Goal: Check status: Check status

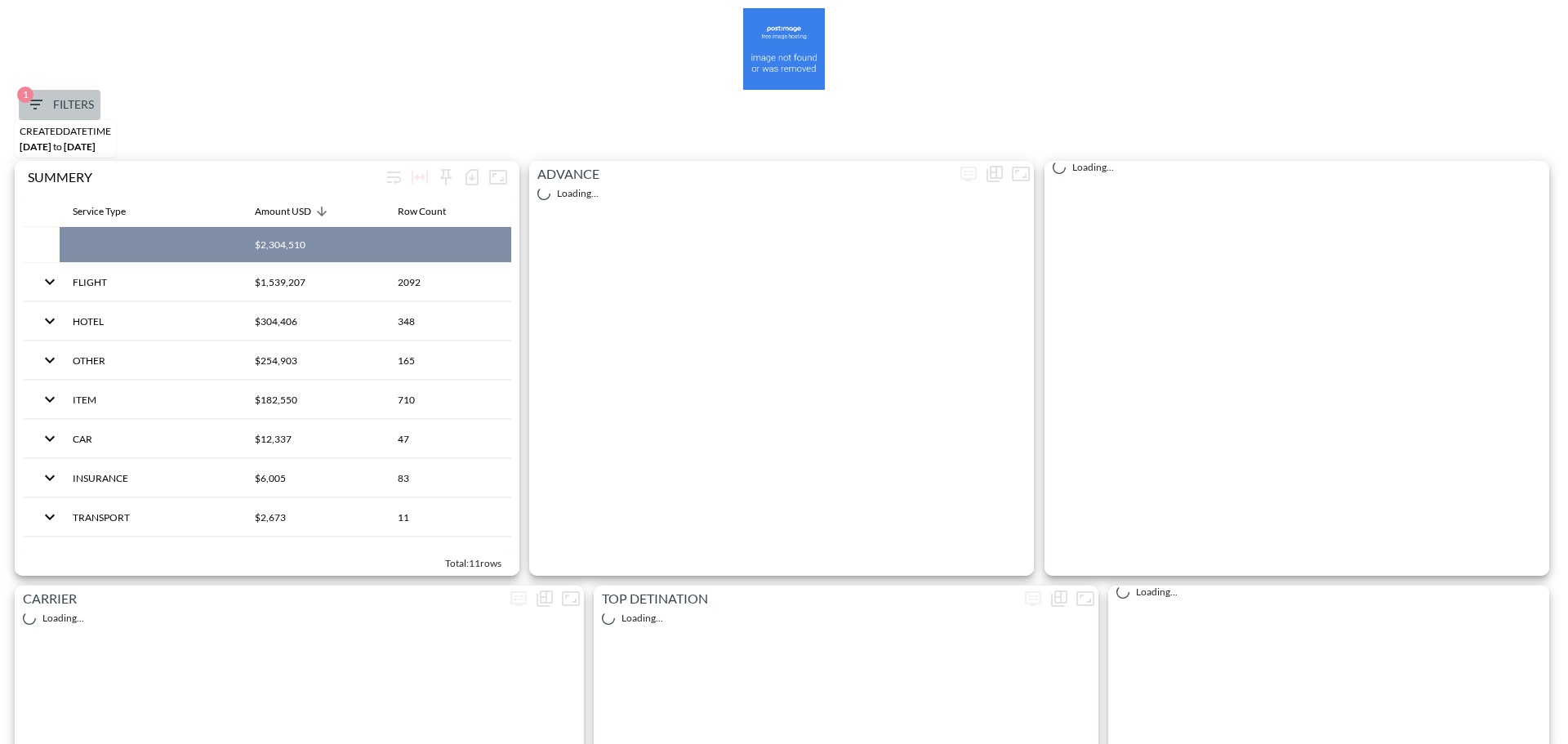
click at [48, 108] on span "1 Filters" at bounding box center [59, 105] width 69 height 21
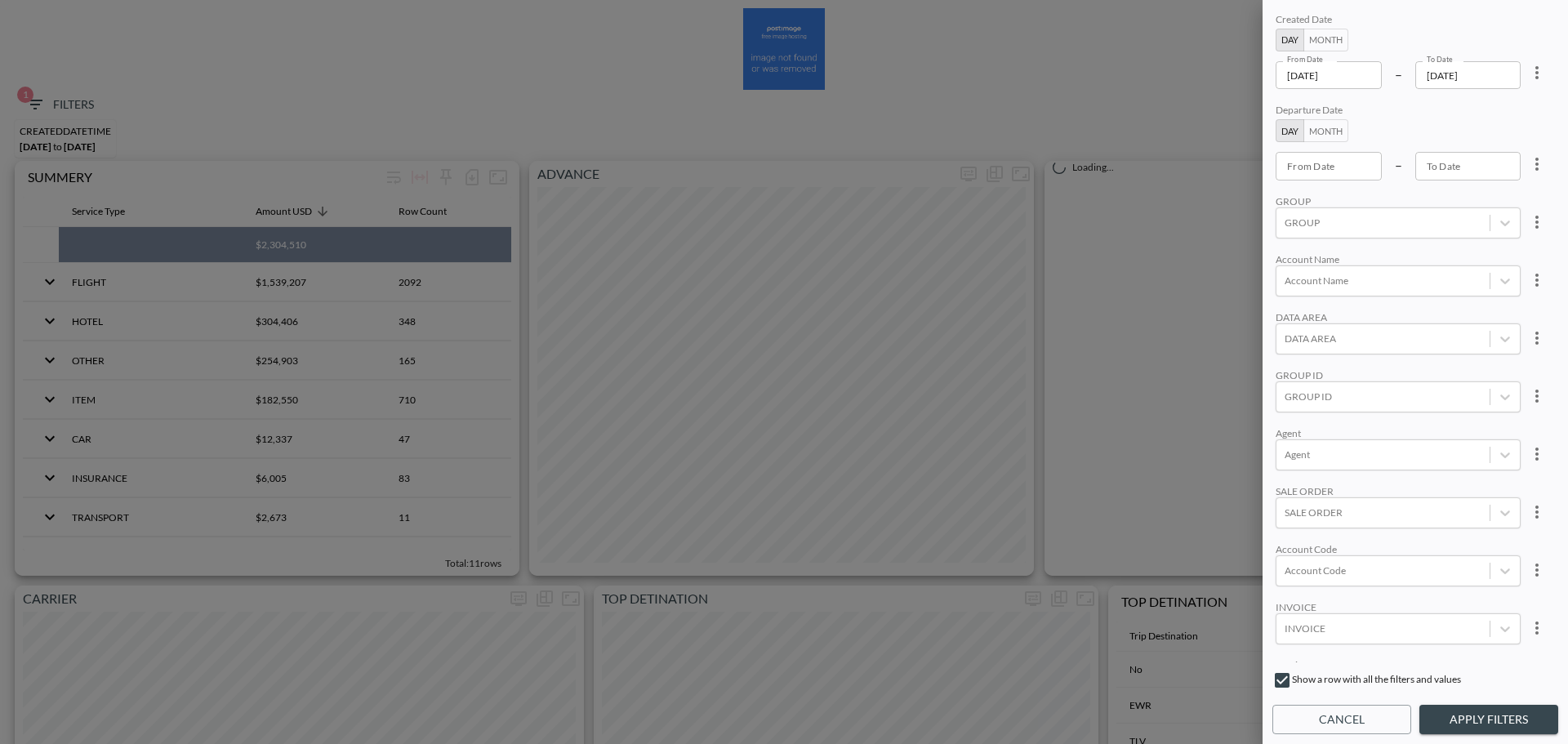
click at [1538, 72] on icon "more" at bounding box center [1536, 72] width 20 height 20
click at [129, 29] on li "Clear" at bounding box center [74, 21] width 110 height 16
click at [1337, 576] on div at bounding box center [784, 372] width 1568 height 744
click at [1341, 632] on div at bounding box center [1382, 628] width 197 height 15
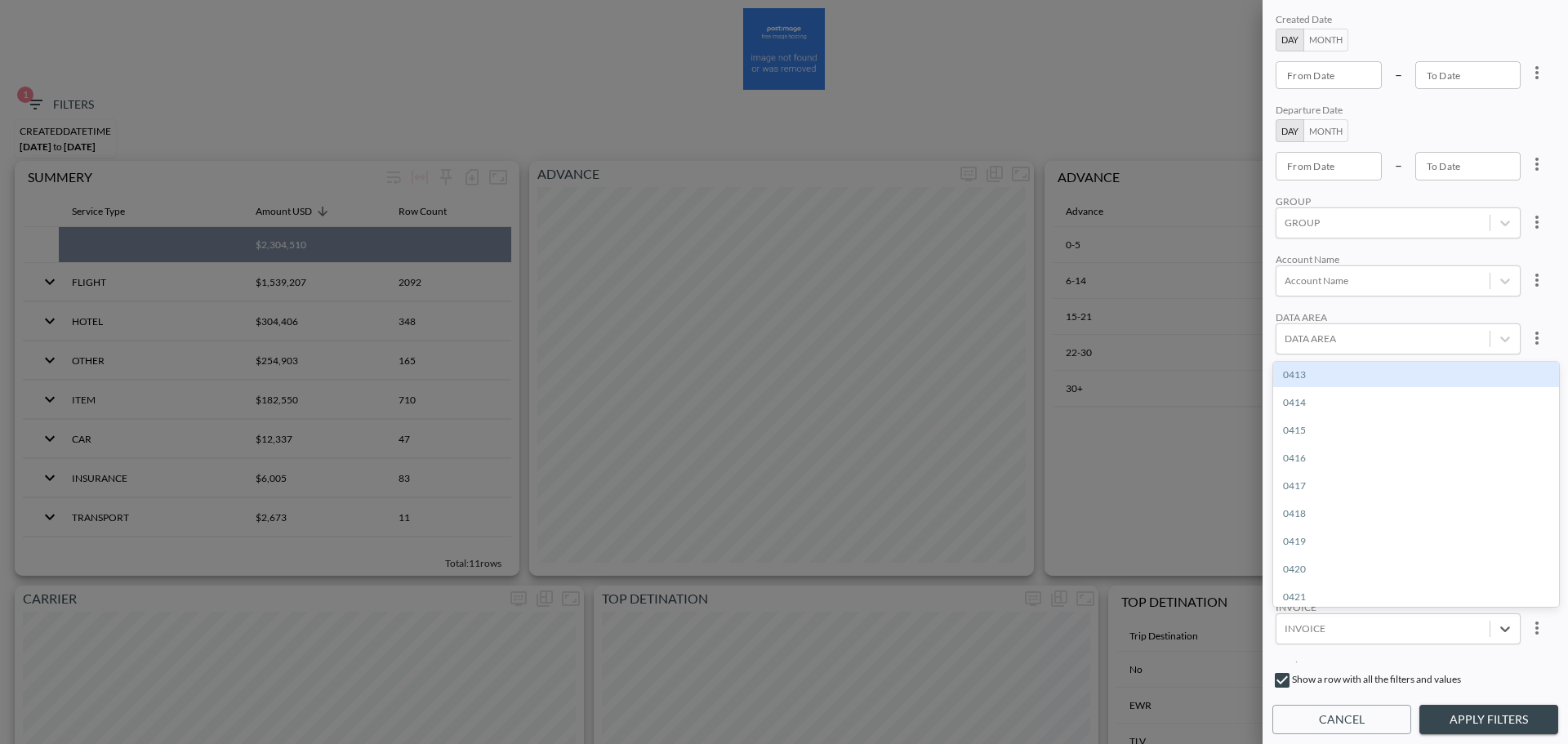
paste input "CREI005814"
type input "CREI005814"
click at [1345, 376] on div "Create "CREI005814"" at bounding box center [1416, 374] width 286 height 25
click at [1459, 732] on button "Apply Filters" at bounding box center [1489, 719] width 139 height 30
click at [1458, 716] on button "Apply Filters" at bounding box center [1489, 719] width 139 height 30
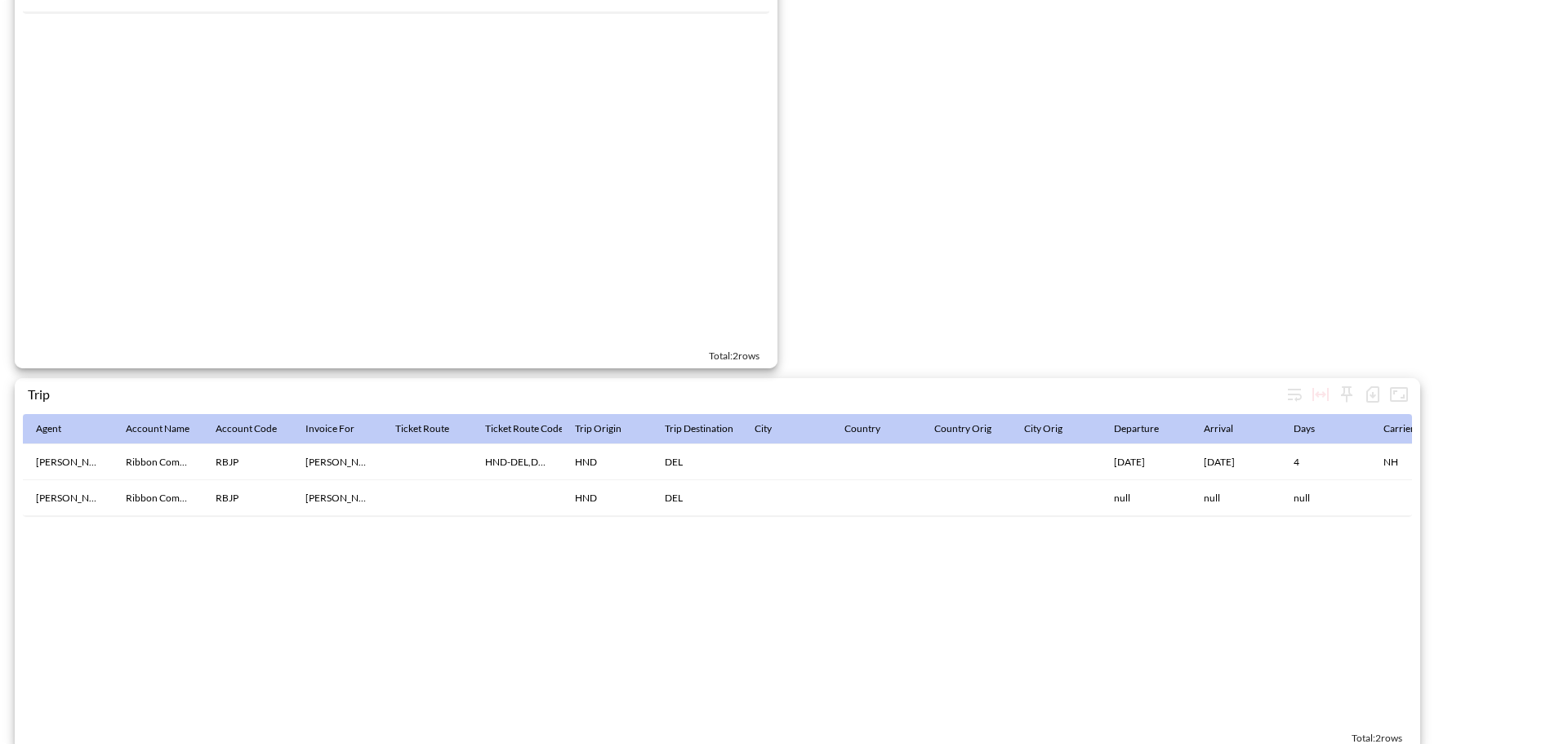
scroll to position [2523, 0]
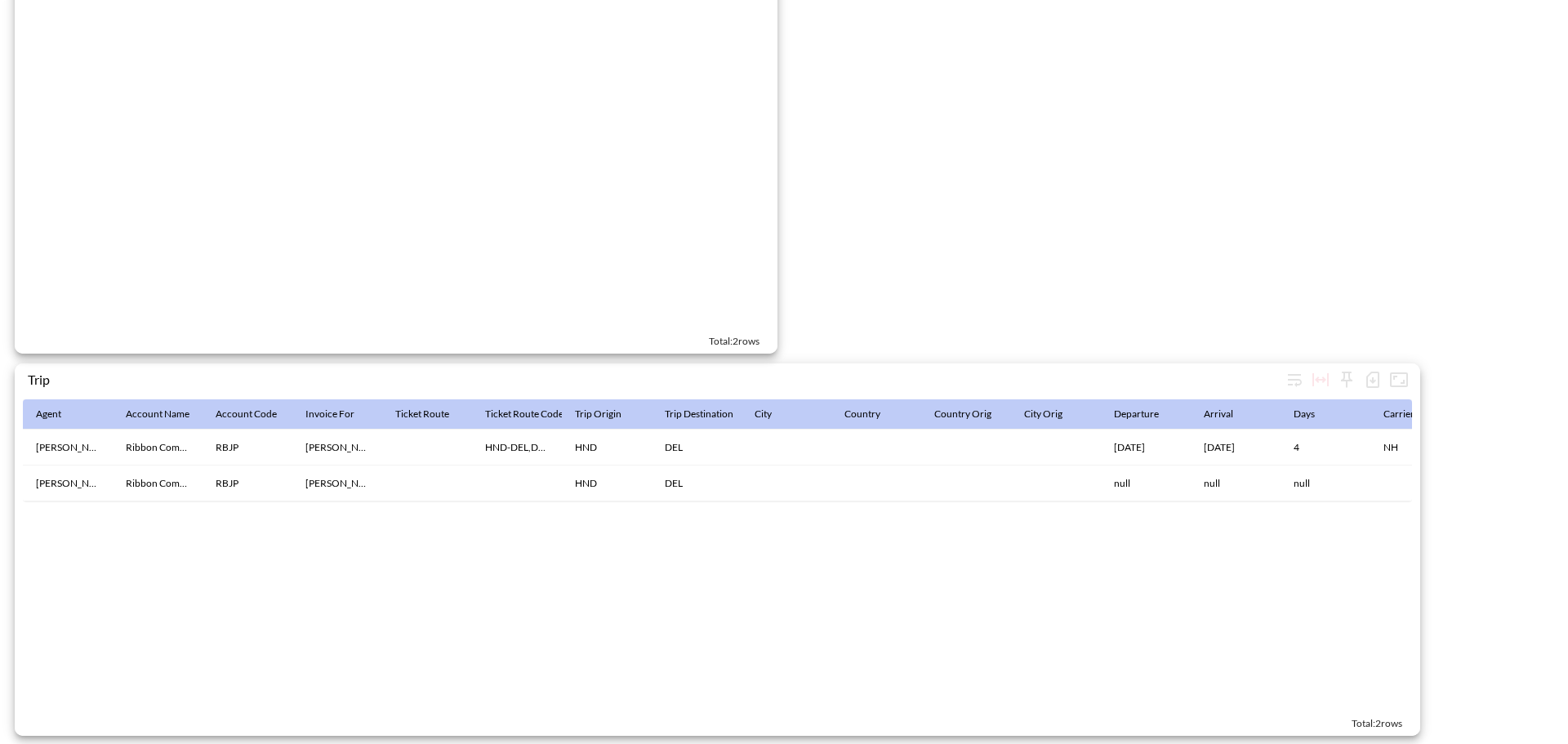
drag, startPoint x: 459, startPoint y: 503, endPoint x: 712, endPoint y: 502, distance: 253.0
click at [745, 502] on div "Agent Account Name Account Code Invoice For Ticket Route Ticket Route Codes Tri…" at bounding box center [717, 555] width 1389 height 311
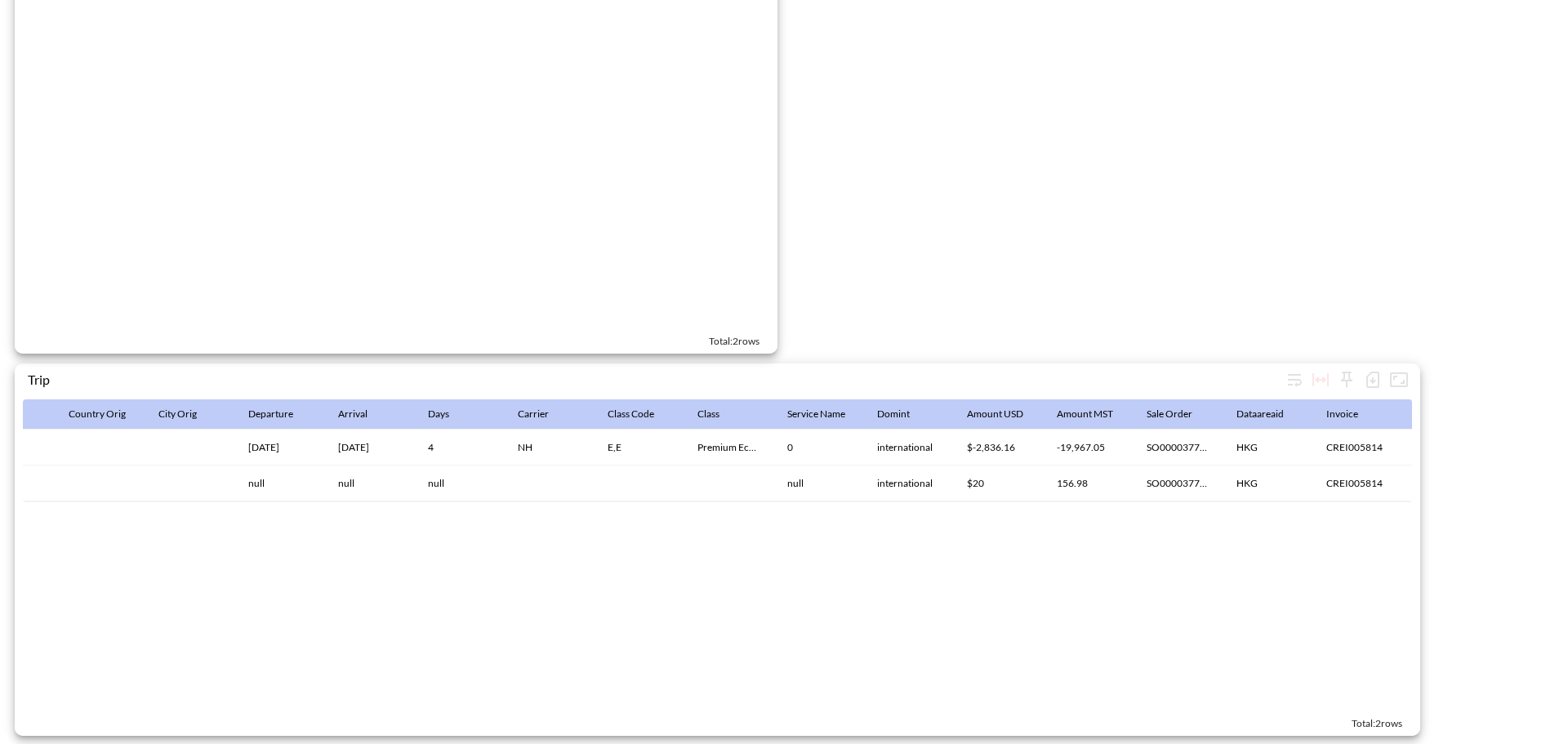
scroll to position [0, 2474]
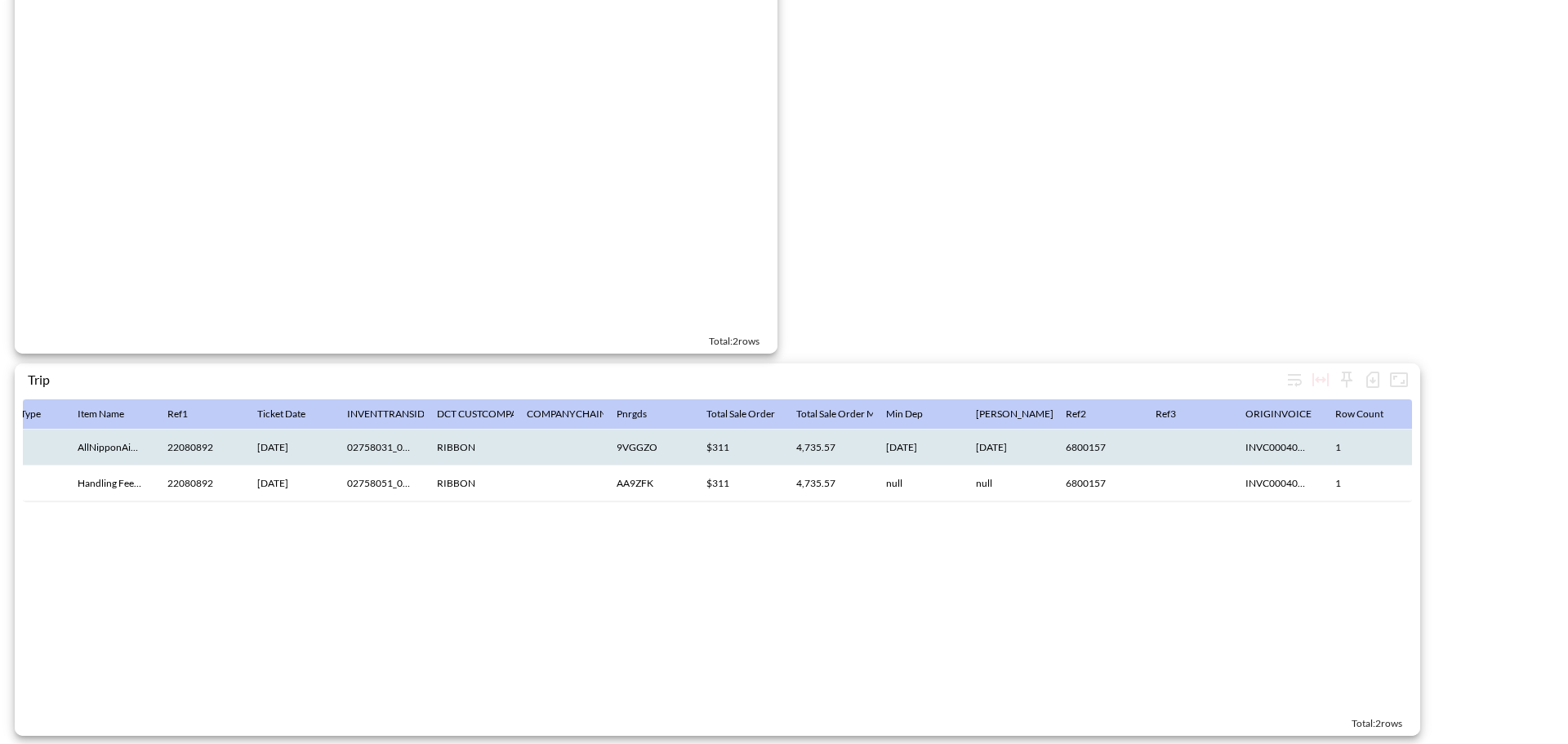
click at [1274, 437] on th "INVC00040427" at bounding box center [1277, 448] width 90 height 36
copy th "INVC00040427"
